Goal: Information Seeking & Learning: Learn about a topic

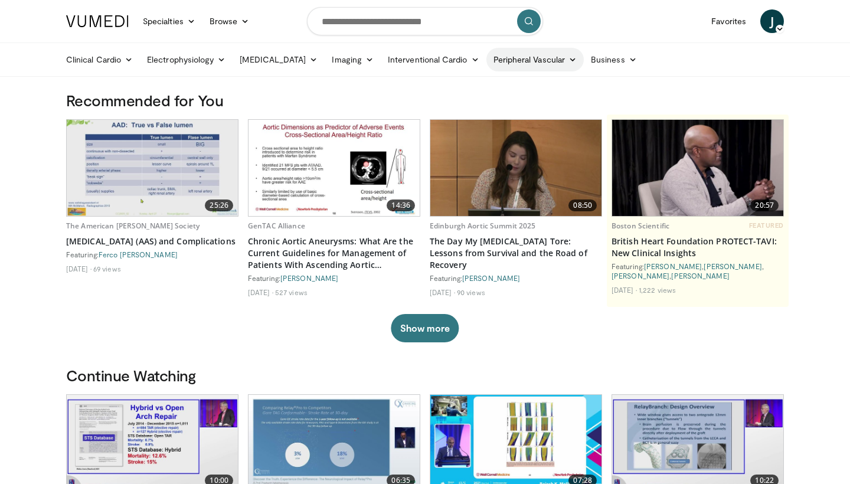
click at [519, 60] on link "Peripheral Vascular" at bounding box center [535, 60] width 97 height 24
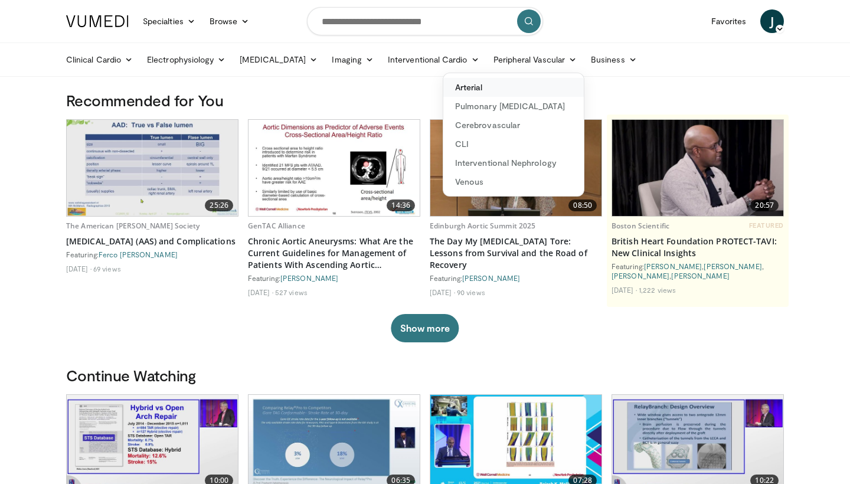
click at [461, 87] on link "Arterial" at bounding box center [514, 87] width 141 height 19
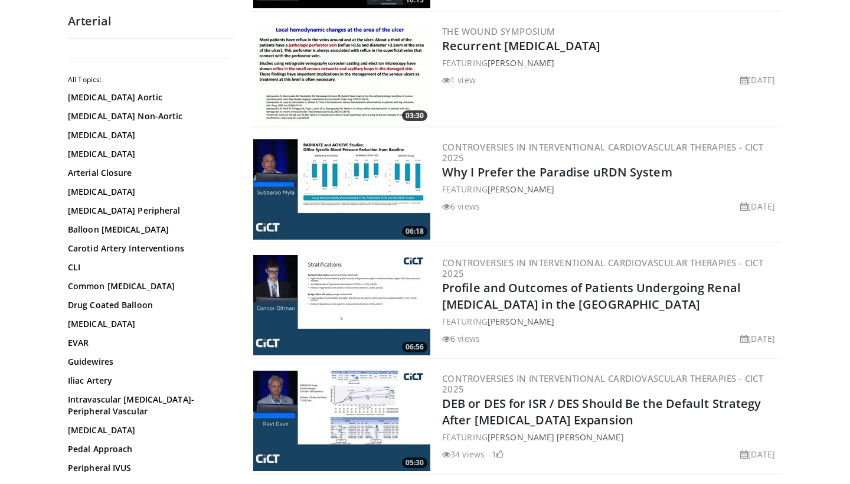
scroll to position [458, 0]
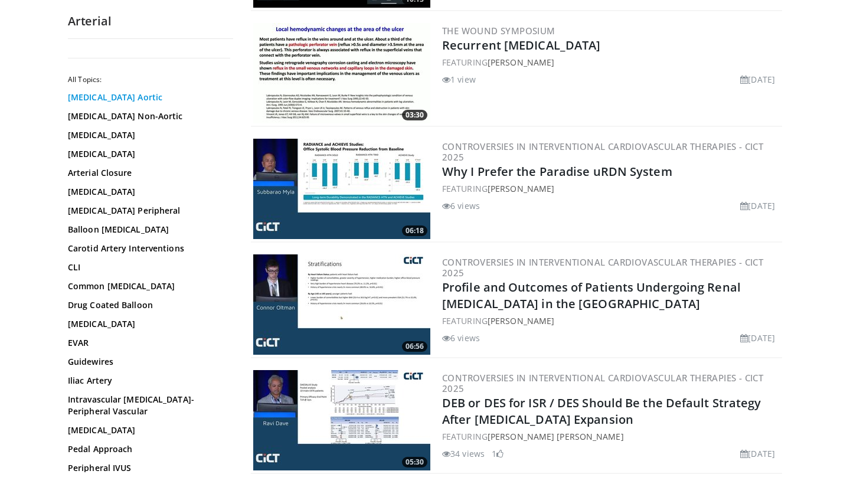
click at [103, 100] on link "[MEDICAL_DATA] Aortic" at bounding box center [147, 98] width 159 height 12
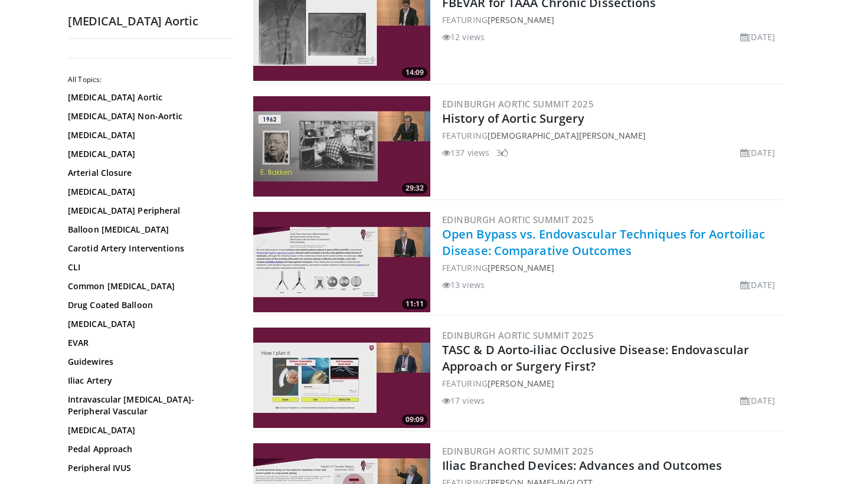
scroll to position [2018, 0]
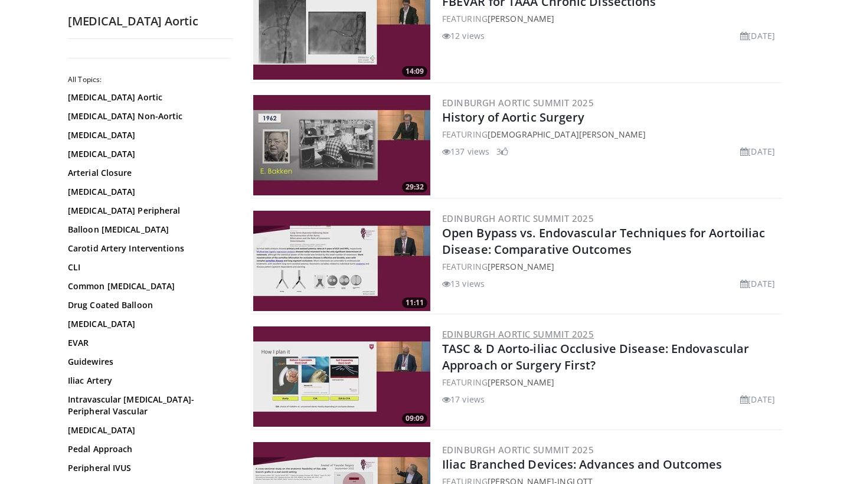
click at [487, 328] on link "Edinburgh Aortic Summit 2025" at bounding box center [518, 334] width 152 height 12
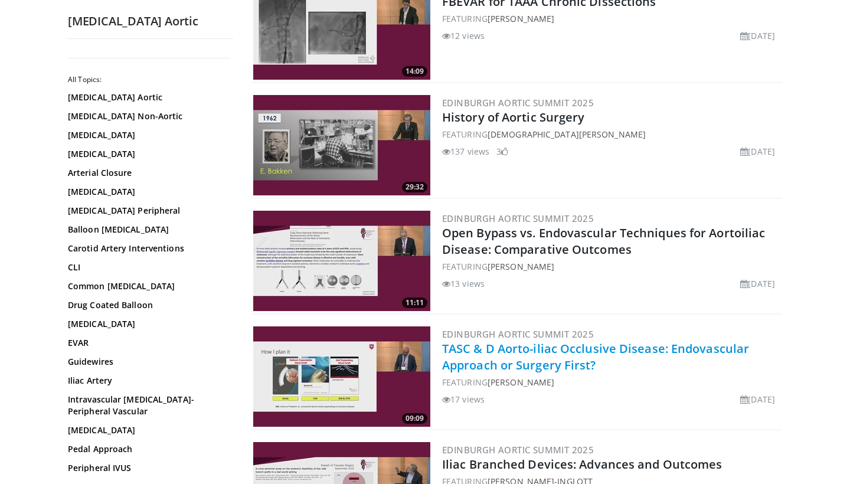
click at [462, 341] on link "TASC & D Aorto-iliac Occlusive Disease: Endovascular Approach or Surgery First?" at bounding box center [595, 357] width 307 height 32
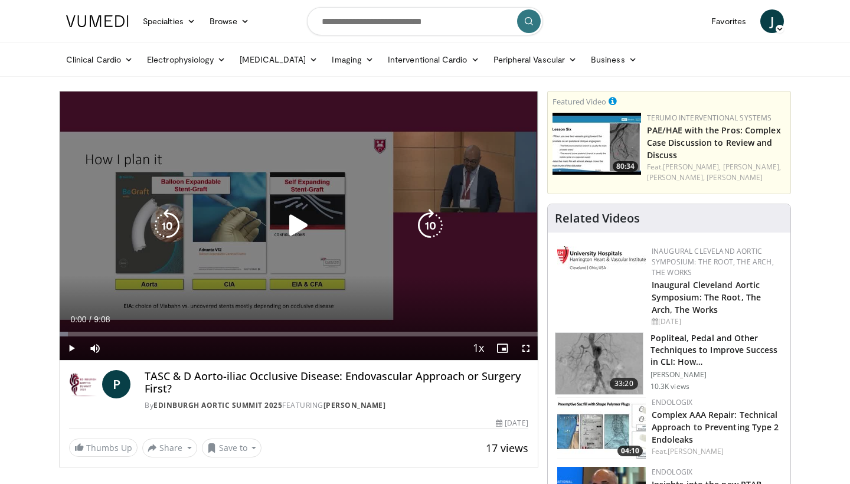
click at [294, 223] on icon "Video Player" at bounding box center [298, 225] width 33 height 33
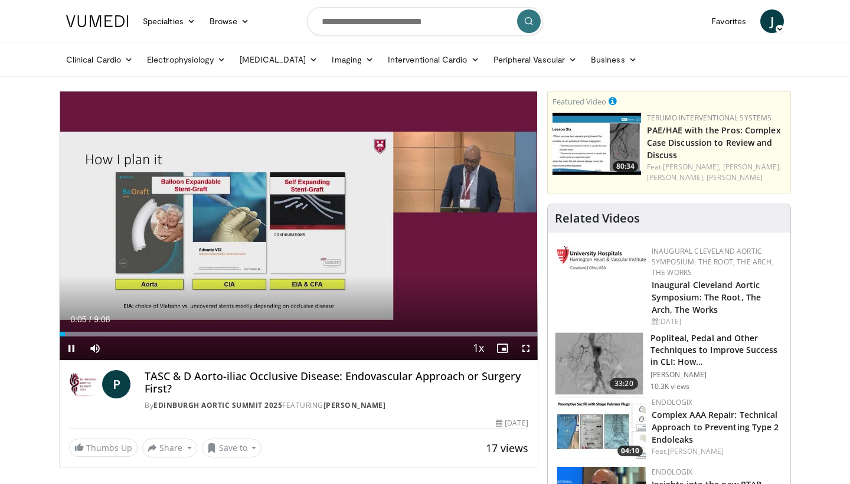
click at [523, 348] on span "Video Player" at bounding box center [526, 349] width 24 height 24
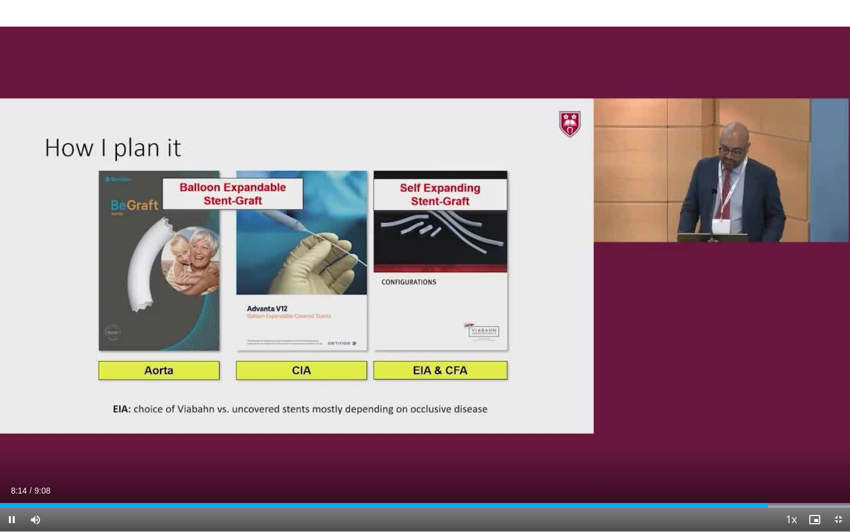
click at [12, 484] on span "Video Player" at bounding box center [12, 519] width 24 height 24
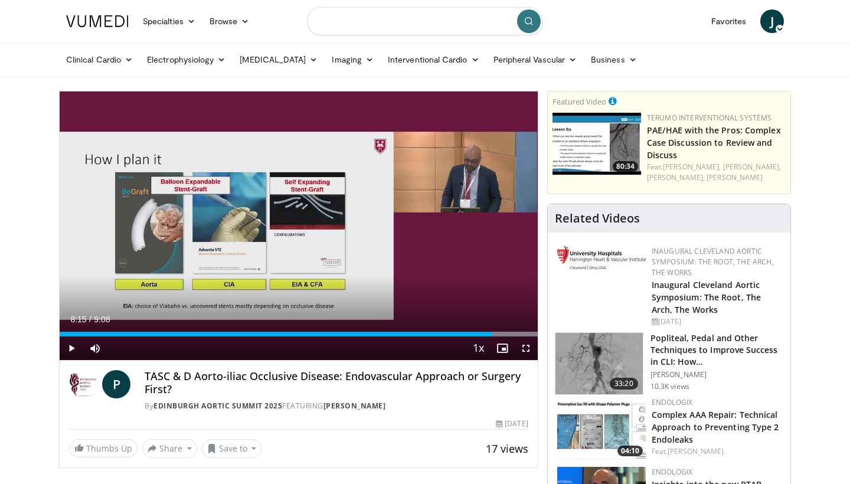
click at [428, 22] on input "Search topics, interventions" at bounding box center [425, 21] width 236 height 28
type input "**********"
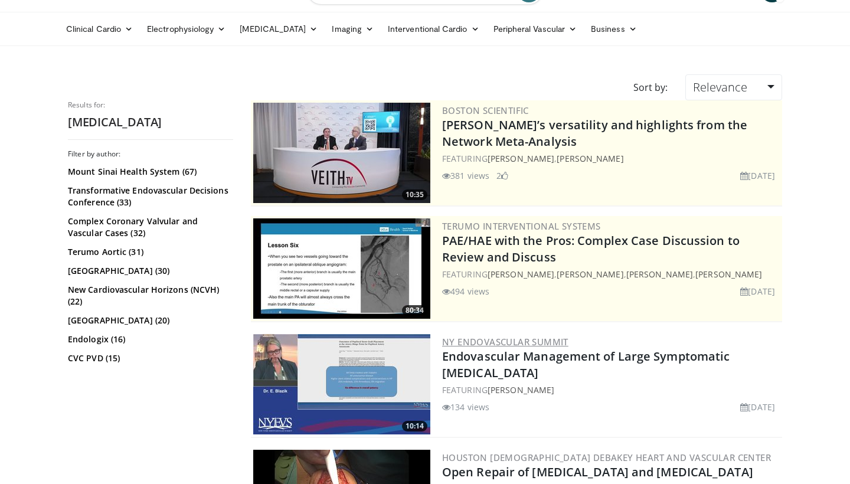
scroll to position [34, 0]
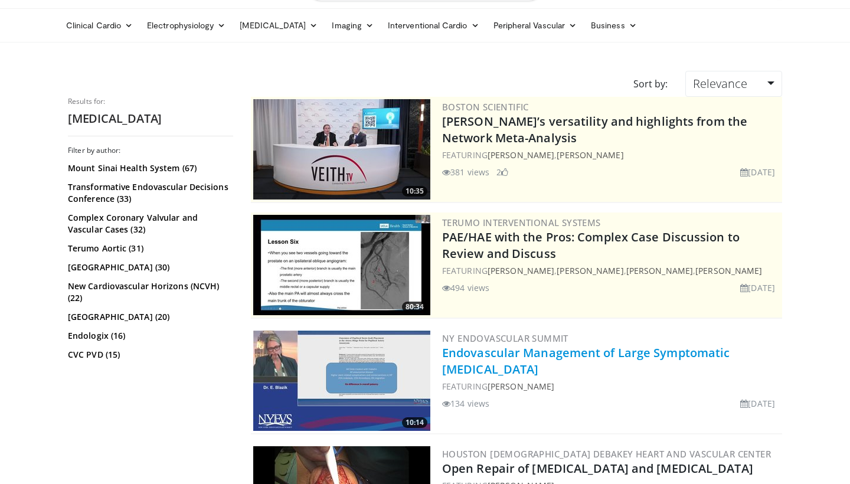
click at [502, 350] on link "Endovascular Management of Large Symptomatic Popliteal Aneurysm" at bounding box center [586, 361] width 288 height 32
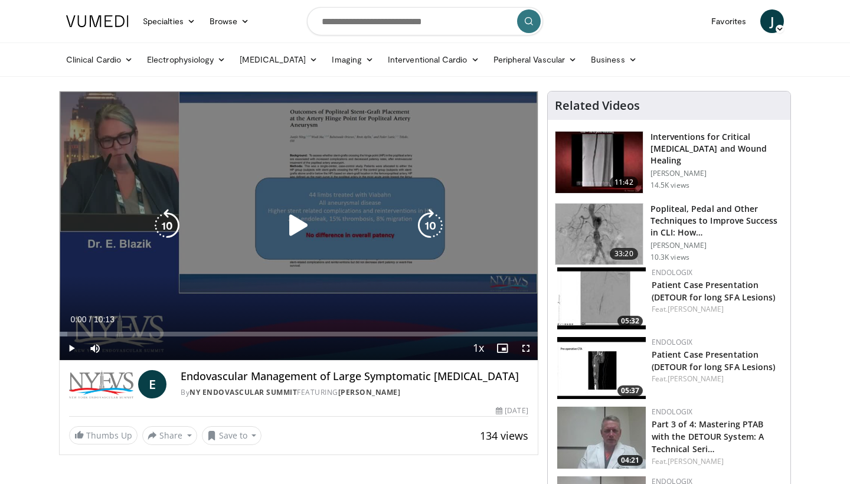
click at [299, 228] on icon "Video Player" at bounding box center [298, 225] width 33 height 33
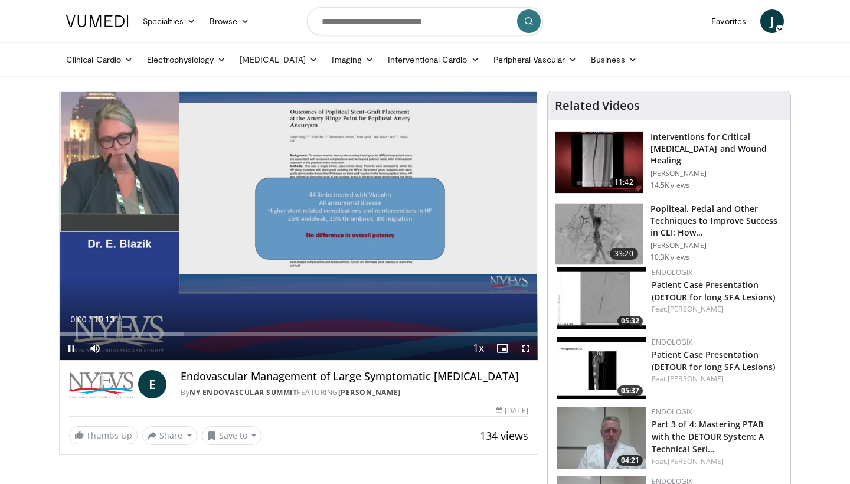
click at [527, 347] on span "Video Player" at bounding box center [526, 349] width 24 height 24
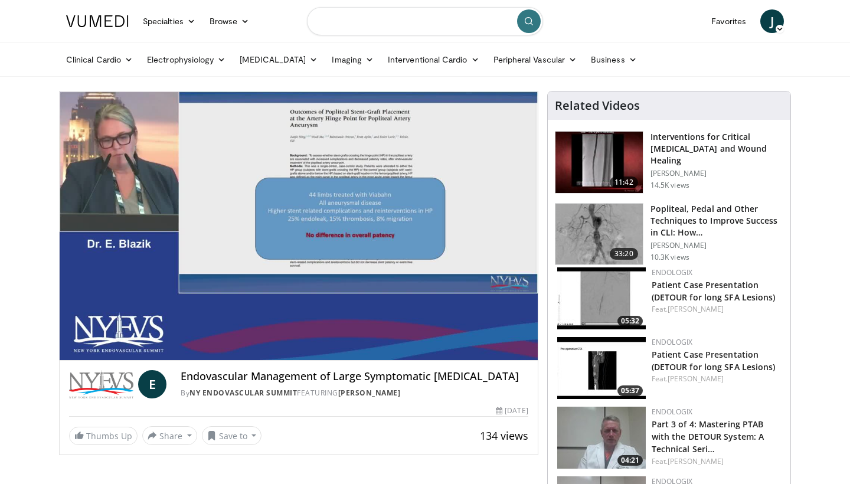
click at [348, 20] on input "Search topics, interventions" at bounding box center [425, 21] width 236 height 28
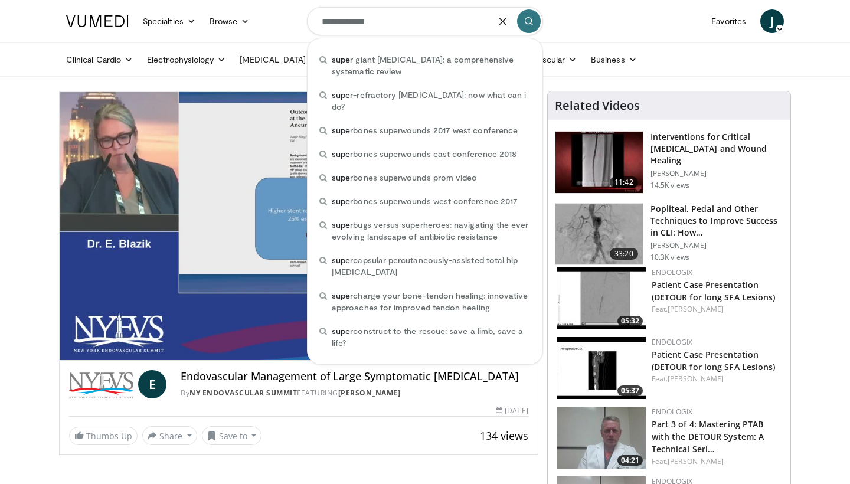
type input "**********"
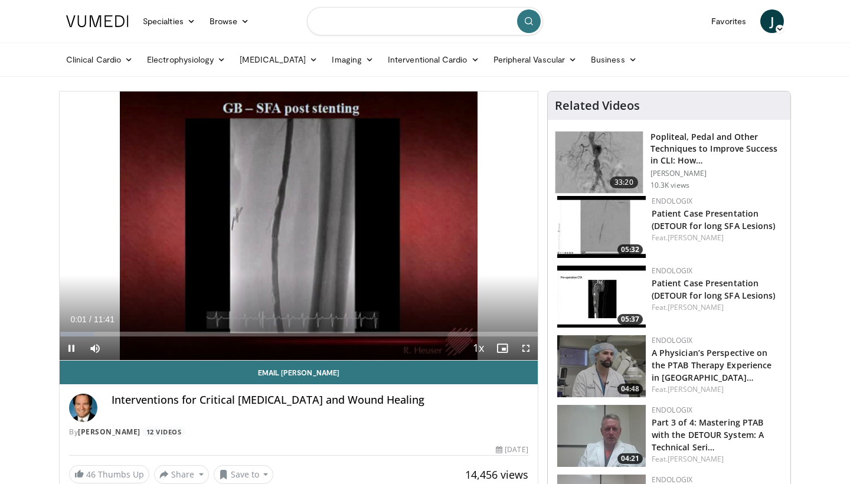
click at [356, 24] on input "Search topics, interventions" at bounding box center [425, 21] width 236 height 28
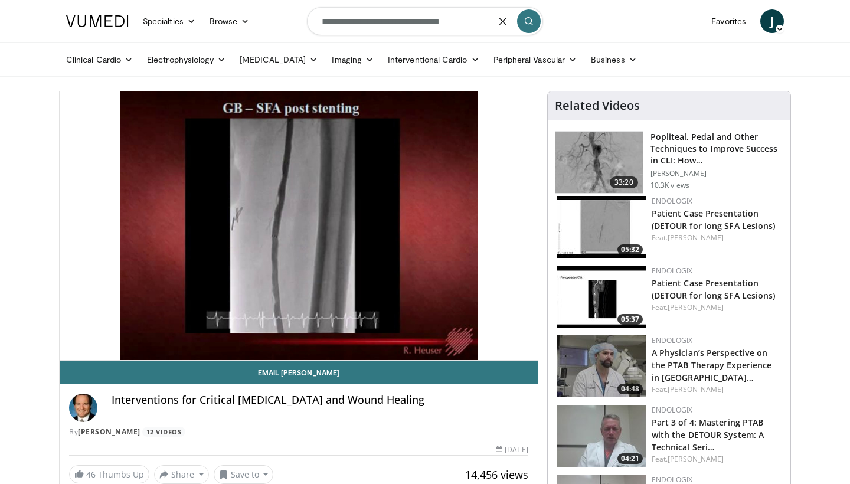
type input "**********"
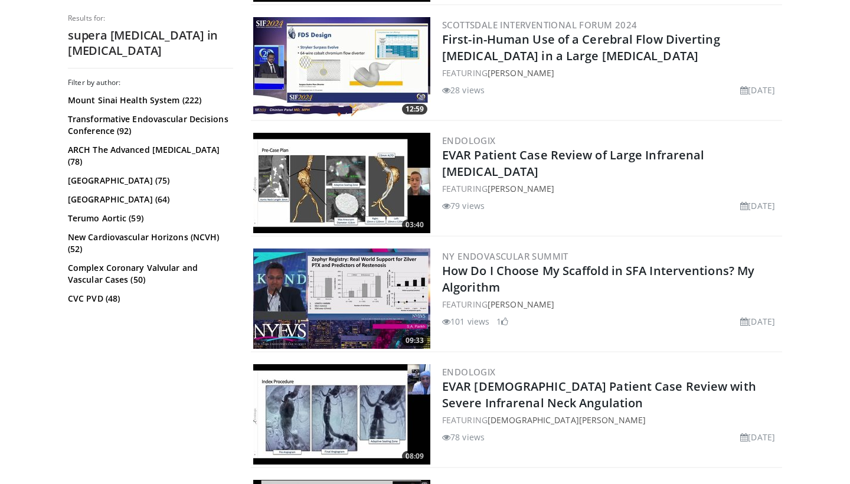
scroll to position [1735, 0]
